Goal: Find specific page/section: Find specific page/section

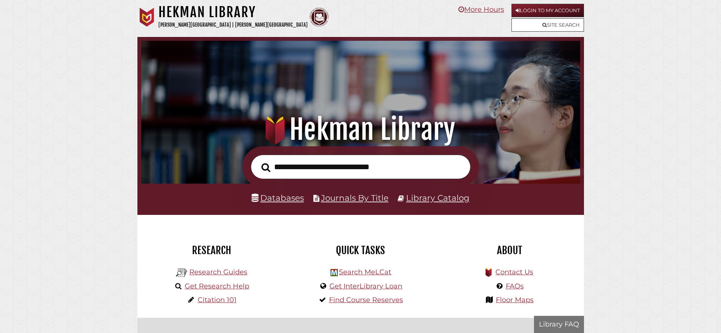
scroll to position [145, 435]
click at [544, 8] on link "Login to My Account" at bounding box center [547, 10] width 72 height 13
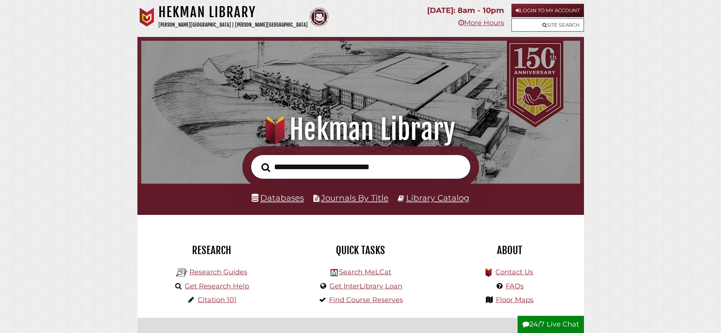
scroll to position [145, 435]
click at [547, 13] on link "Login to My Account" at bounding box center [547, 10] width 72 height 13
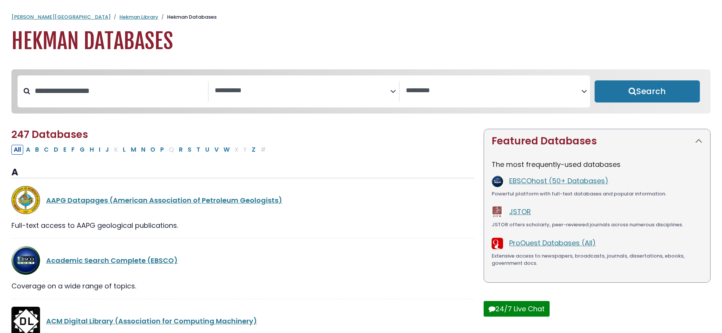
select select "Database Subject Filter"
select select "Database Vendors Filter"
click at [528, 246] on link "ProQuest Databases (All)" at bounding box center [552, 243] width 87 height 10
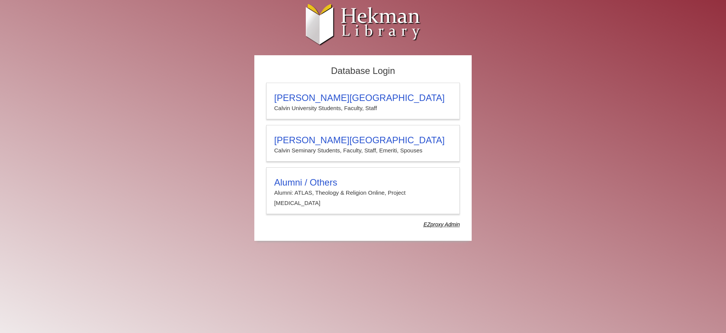
type input "****"
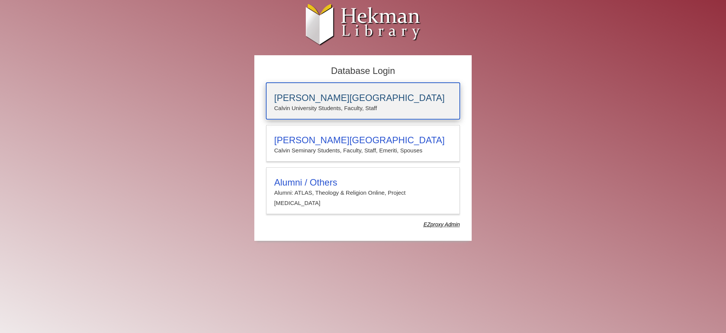
click at [323, 108] on p "Calvin University Students, Faculty, Staff" at bounding box center [363, 108] width 178 height 10
